Goal: Task Accomplishment & Management: Use online tool/utility

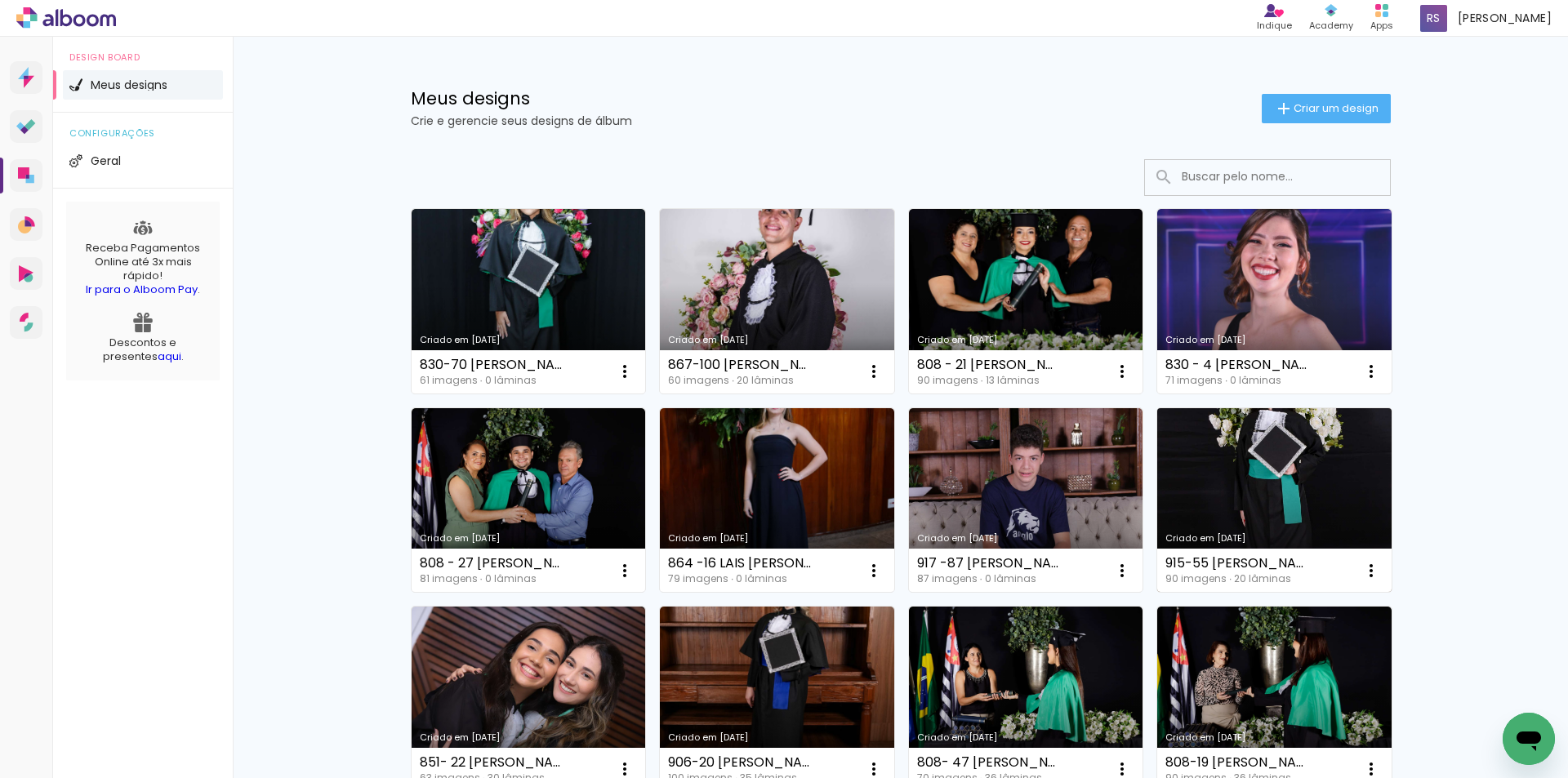
click at [1345, 481] on link "Criado em [DATE]" at bounding box center [1274, 501] width 235 height 184
